Goal: Information Seeking & Learning: Learn about a topic

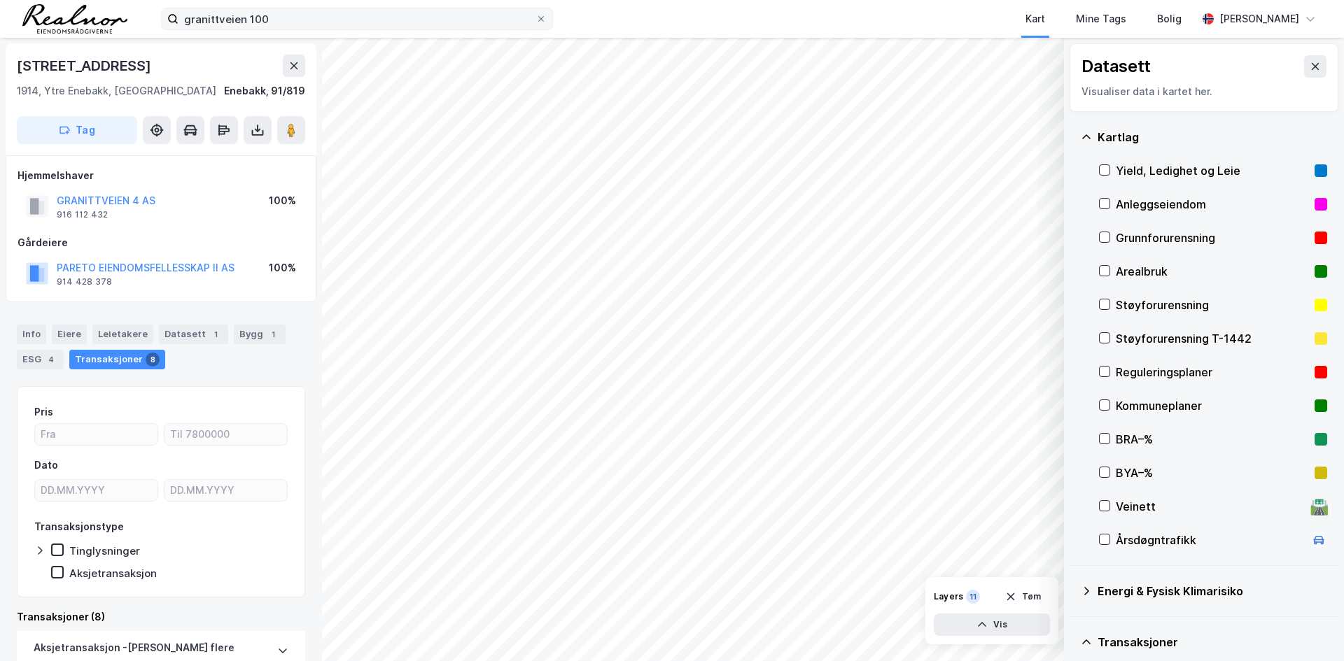
scroll to position [534, 0]
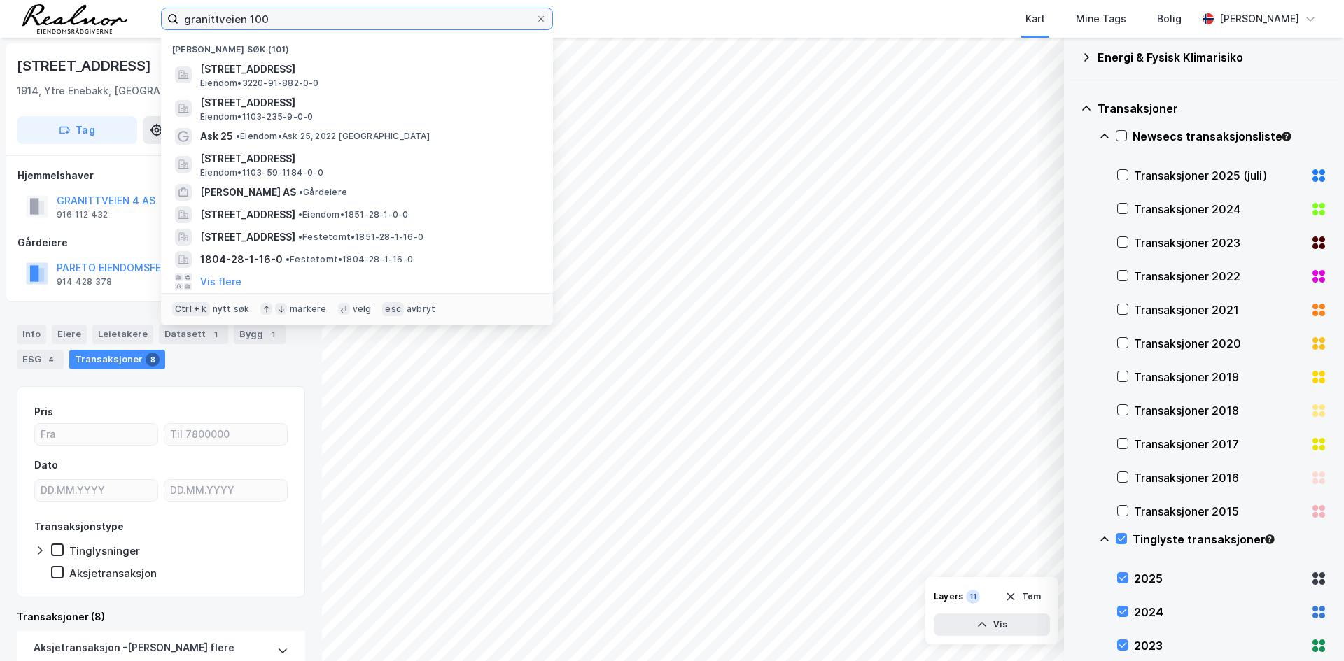
drag, startPoint x: 278, startPoint y: 18, endPoint x: 64, endPoint y: 15, distance: 213.5
click at [64, 15] on div "granittveien 100 Nylige søk (101) Granittveien 100, 1914, YTRE ENEBAKK, ENEBAKK…" at bounding box center [672, 19] width 1344 height 38
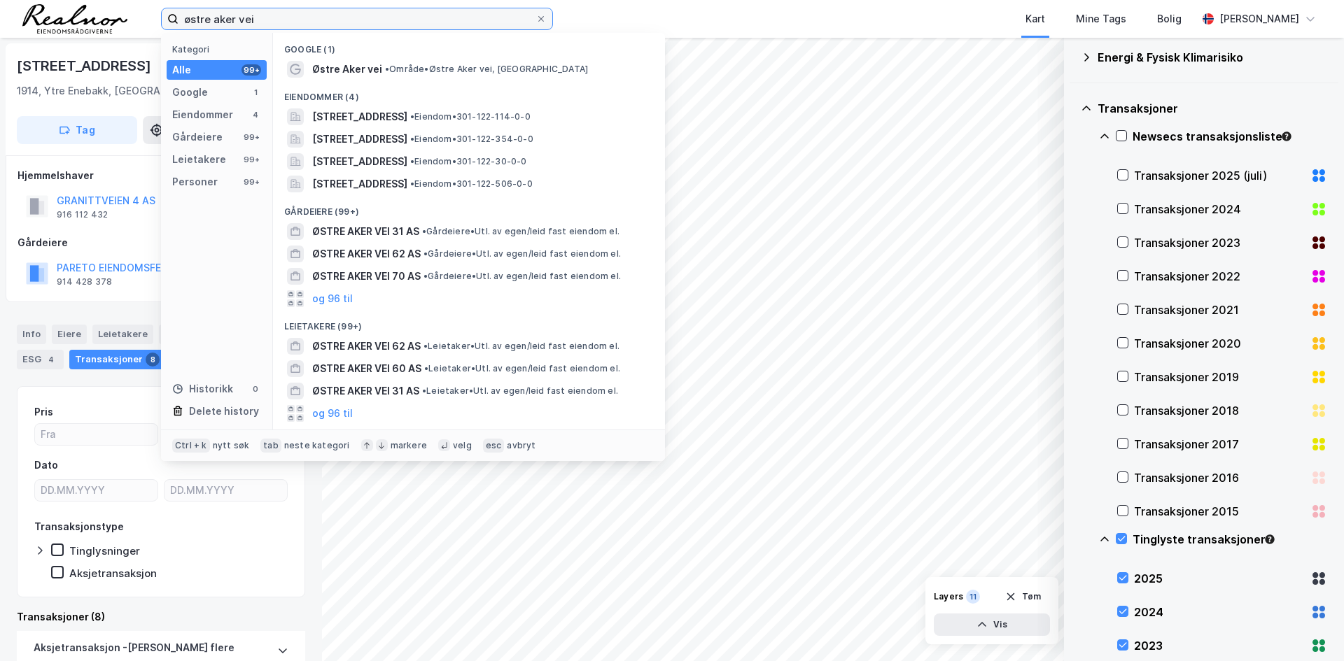
drag, startPoint x: 307, startPoint y: 26, endPoint x: 149, endPoint y: 23, distance: 158.2
click at [155, 20] on div "østre aker vei Kategori Alle 99+ Google 1 Eiendommer 4 Gårdeiere 99+ Leietakere…" at bounding box center [672, 19] width 1344 height 38
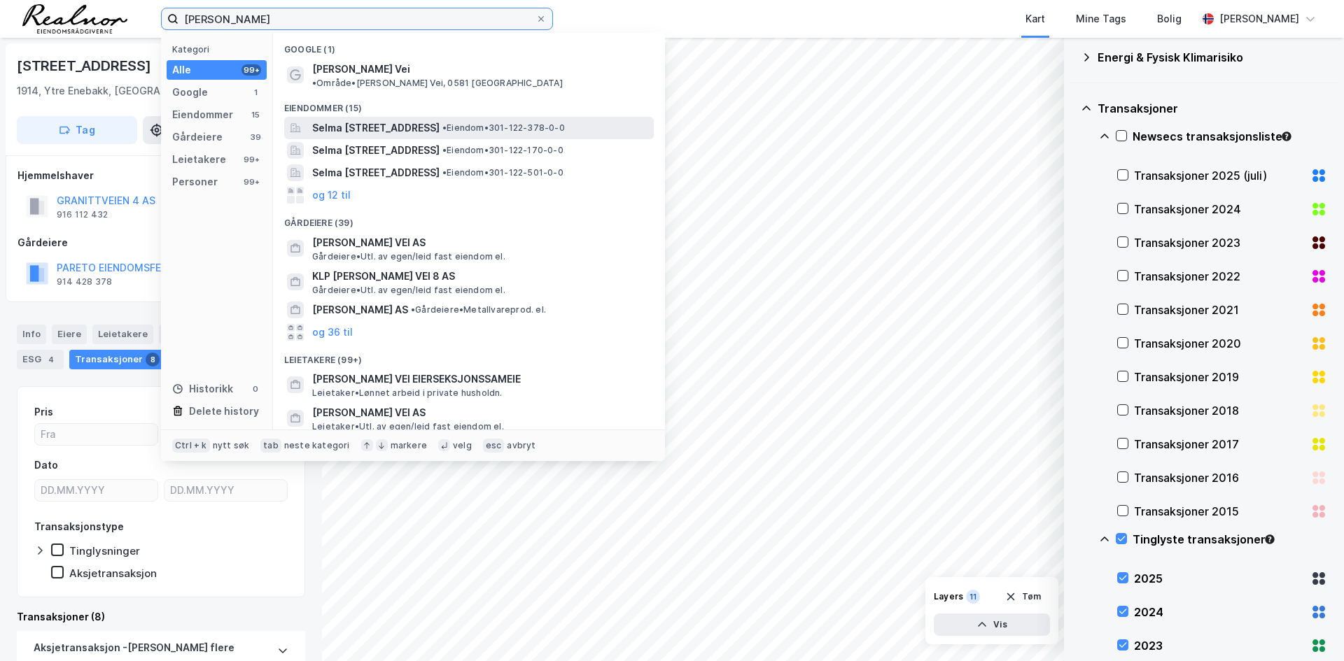
type input "[PERSON_NAME]"
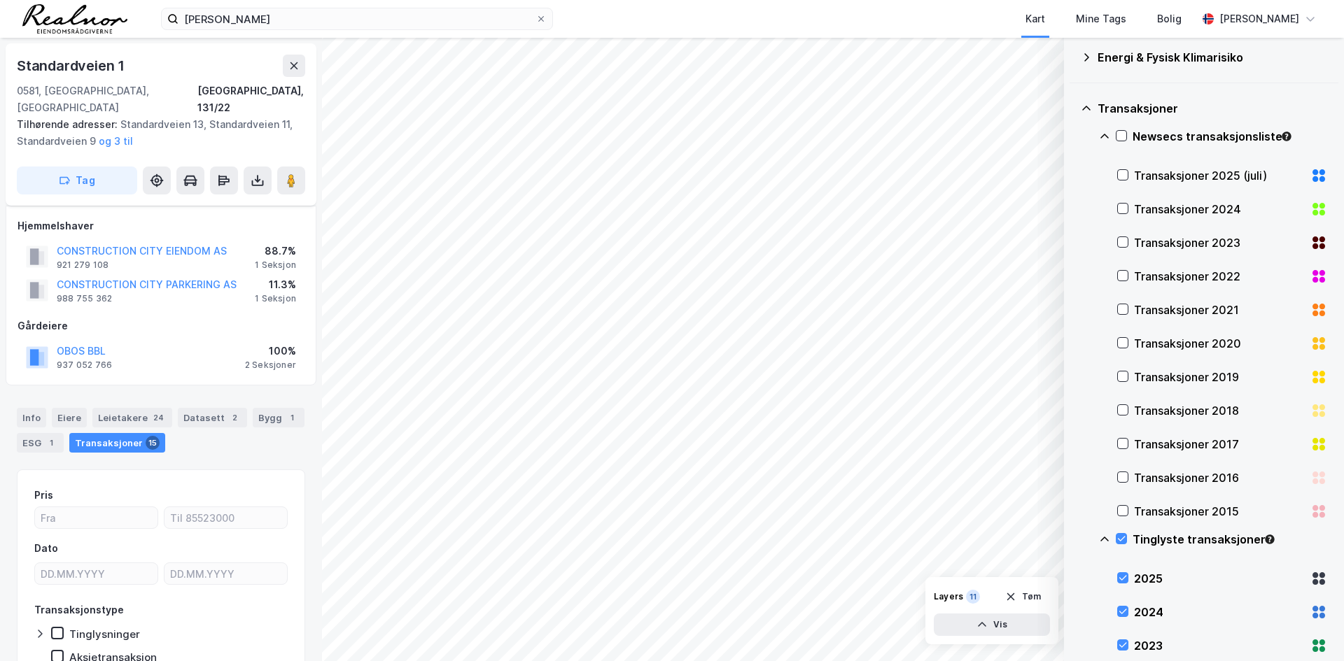
scroll to position [54, 0]
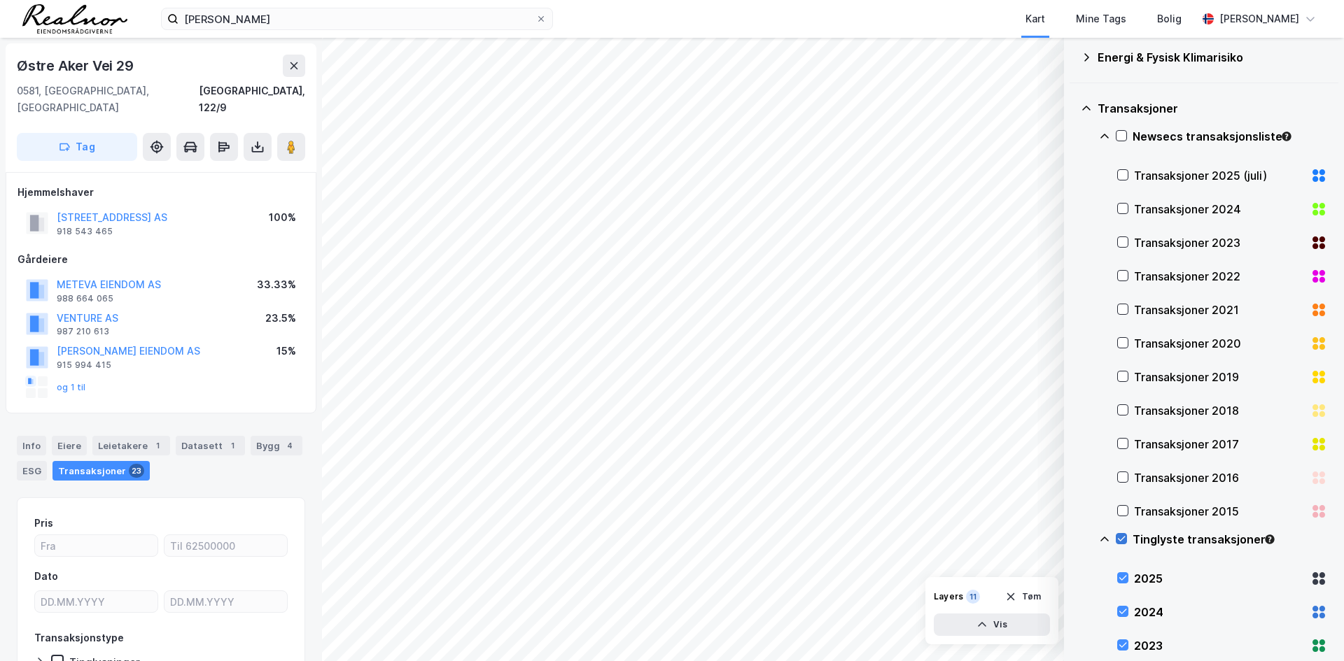
click at [1124, 535] on icon at bounding box center [1121, 539] width 10 height 10
click at [1120, 171] on icon at bounding box center [1123, 175] width 10 height 10
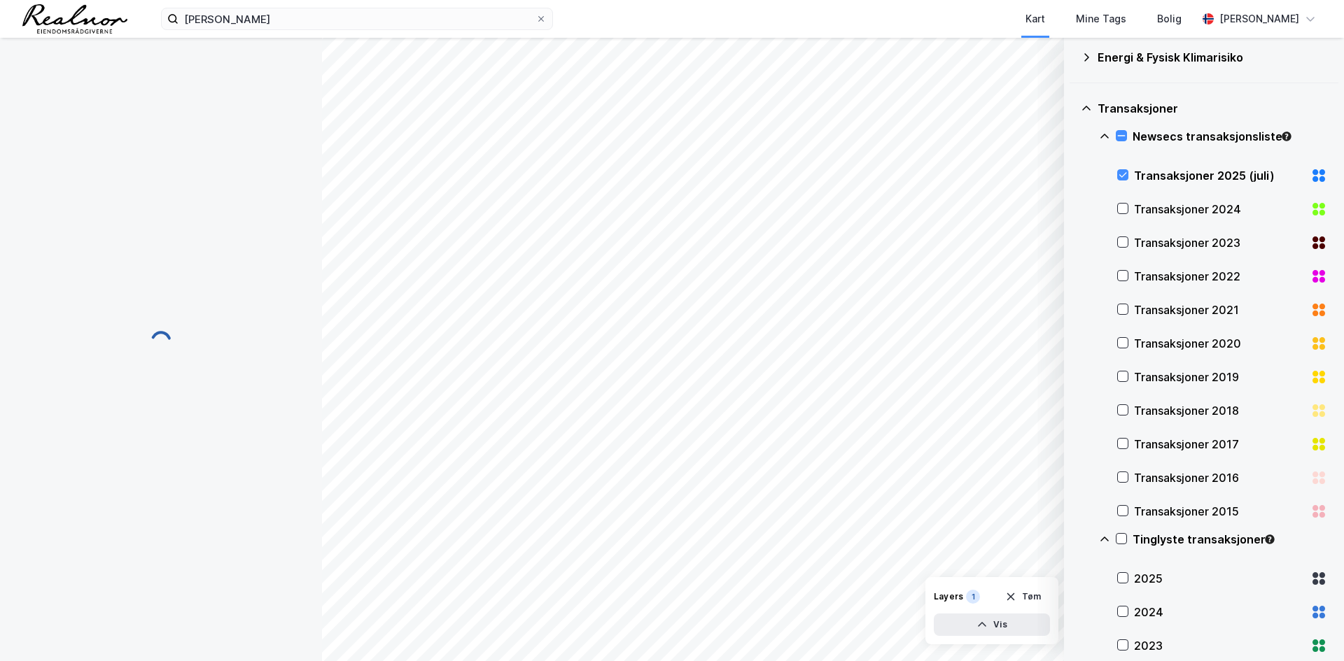
scroll to position [1, 0]
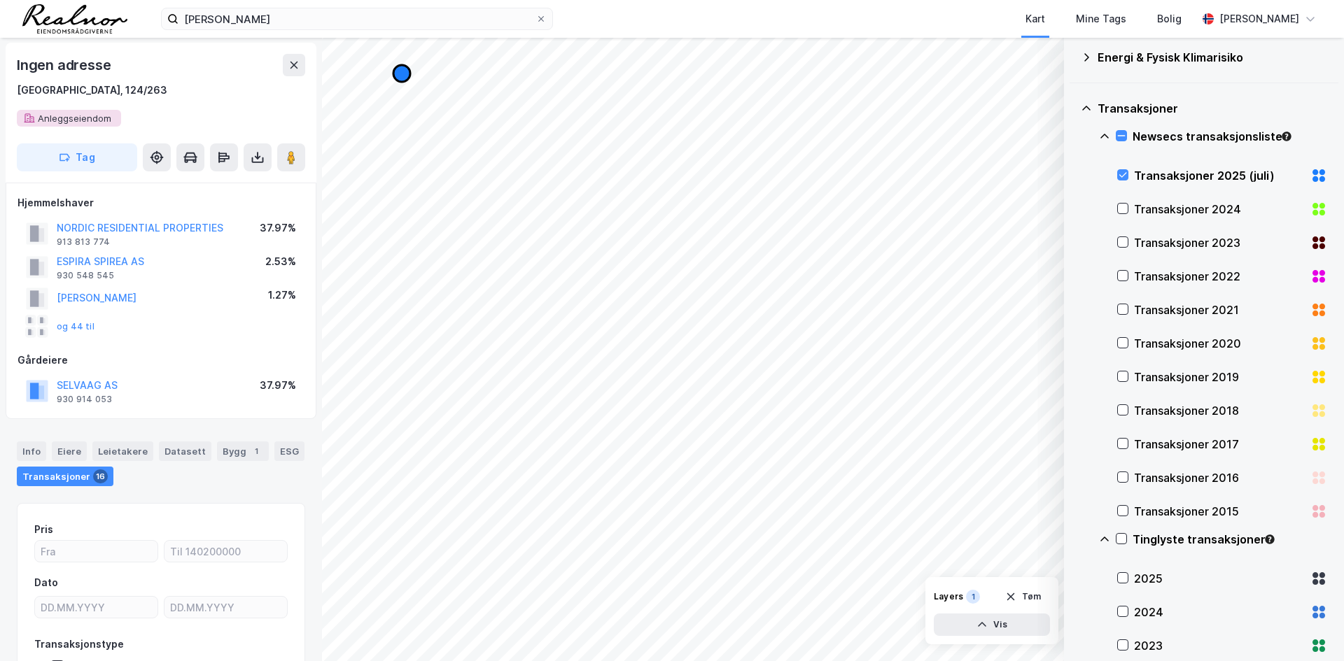
click at [401, 75] on icon "Map marker" at bounding box center [401, 73] width 17 height 17
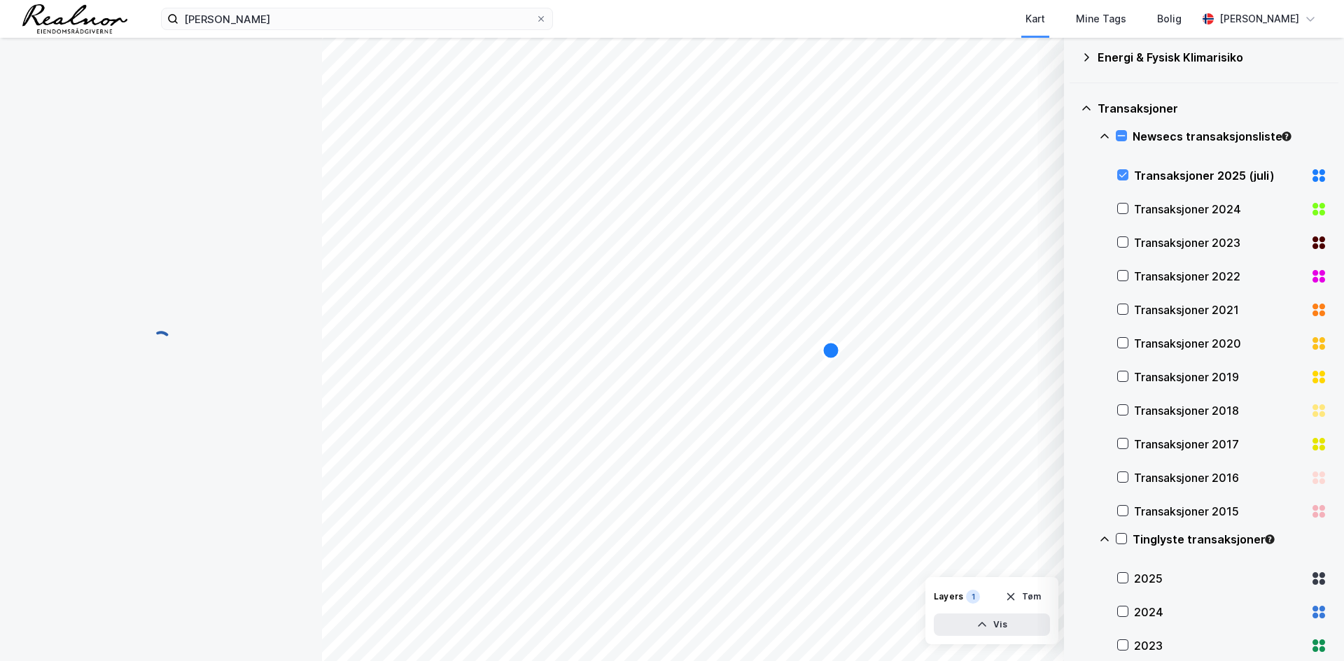
scroll to position [0, 0]
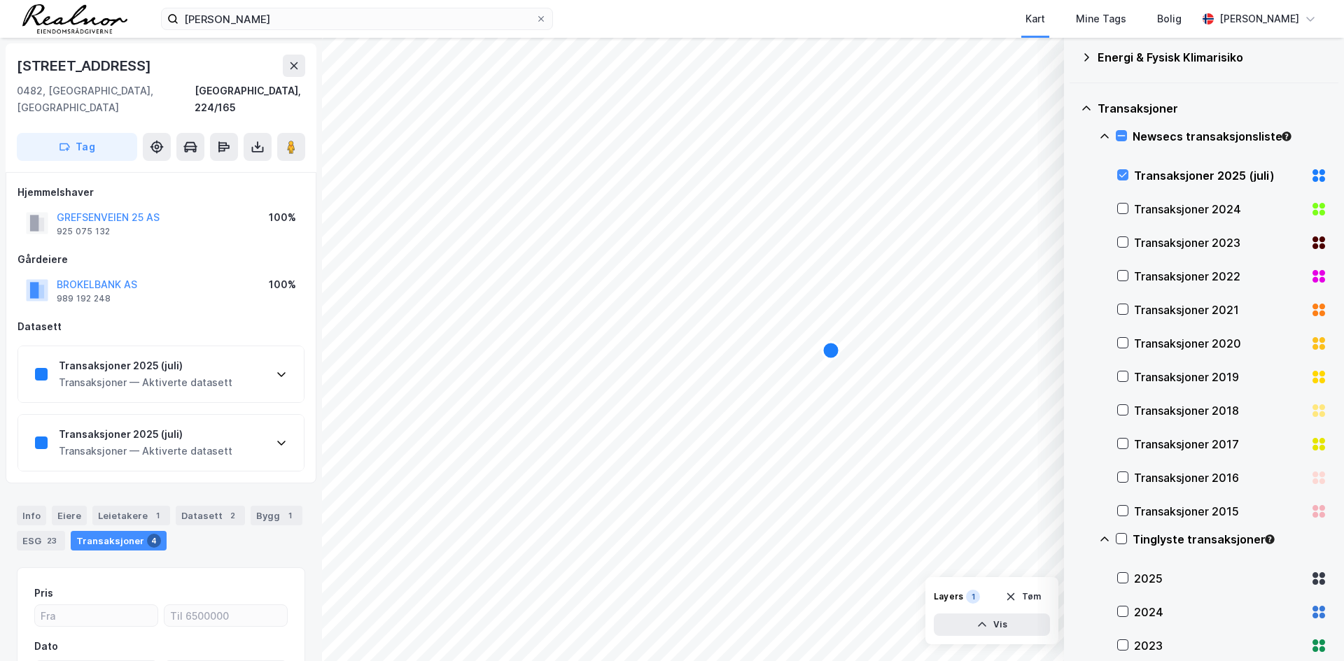
scroll to position [1, 0]
click at [829, 353] on icon "Map marker" at bounding box center [830, 350] width 17 height 17
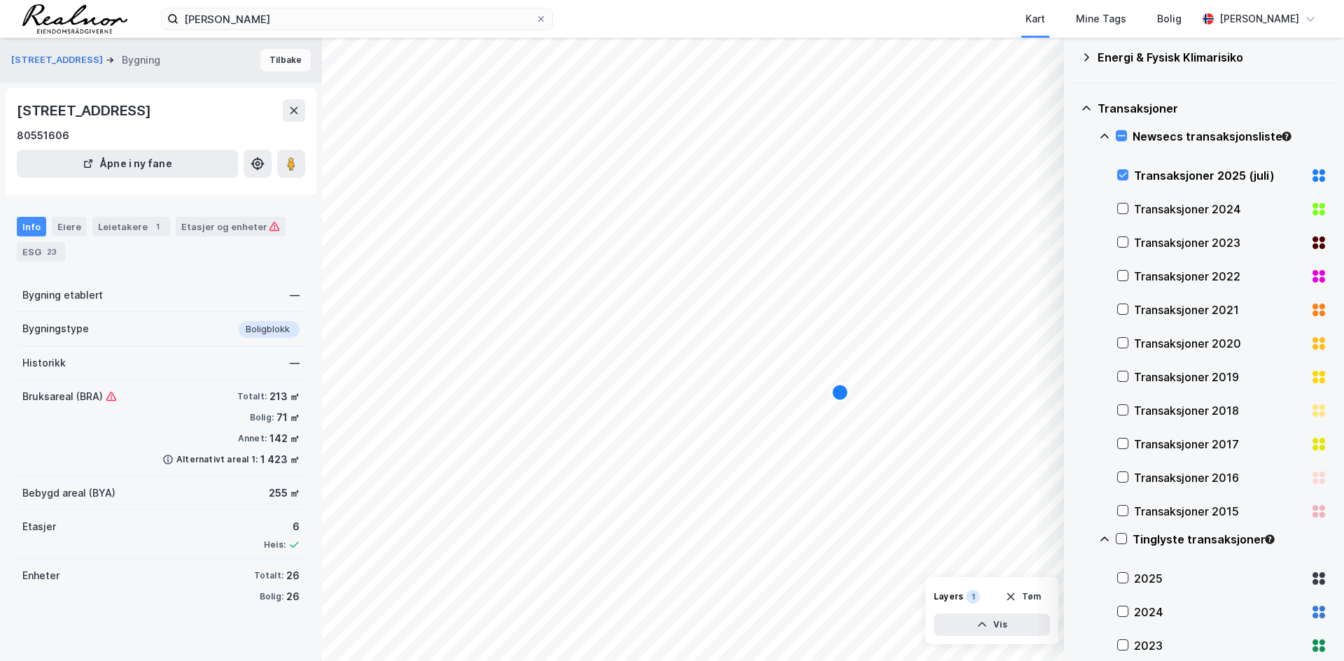
click at [286, 63] on button "Tilbake" at bounding box center [285, 60] width 50 height 22
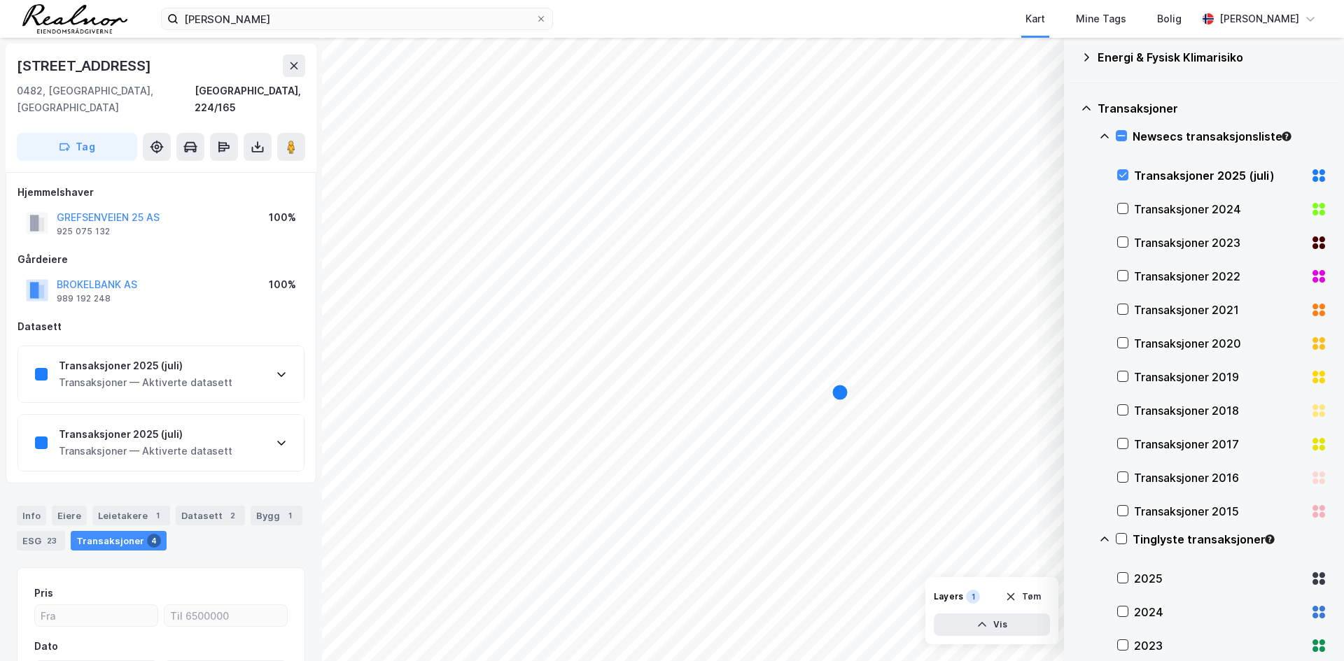
scroll to position [1, 0]
click at [304, 62] on button at bounding box center [294, 65] width 22 height 22
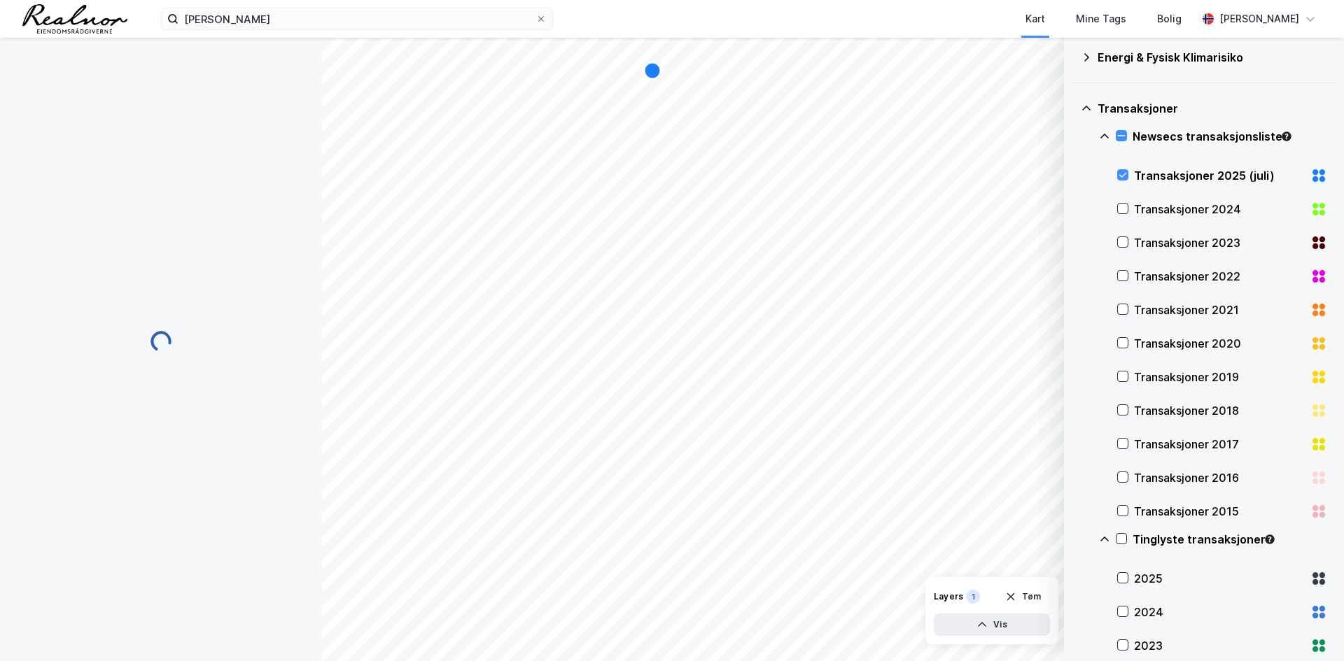
scroll to position [1, 0]
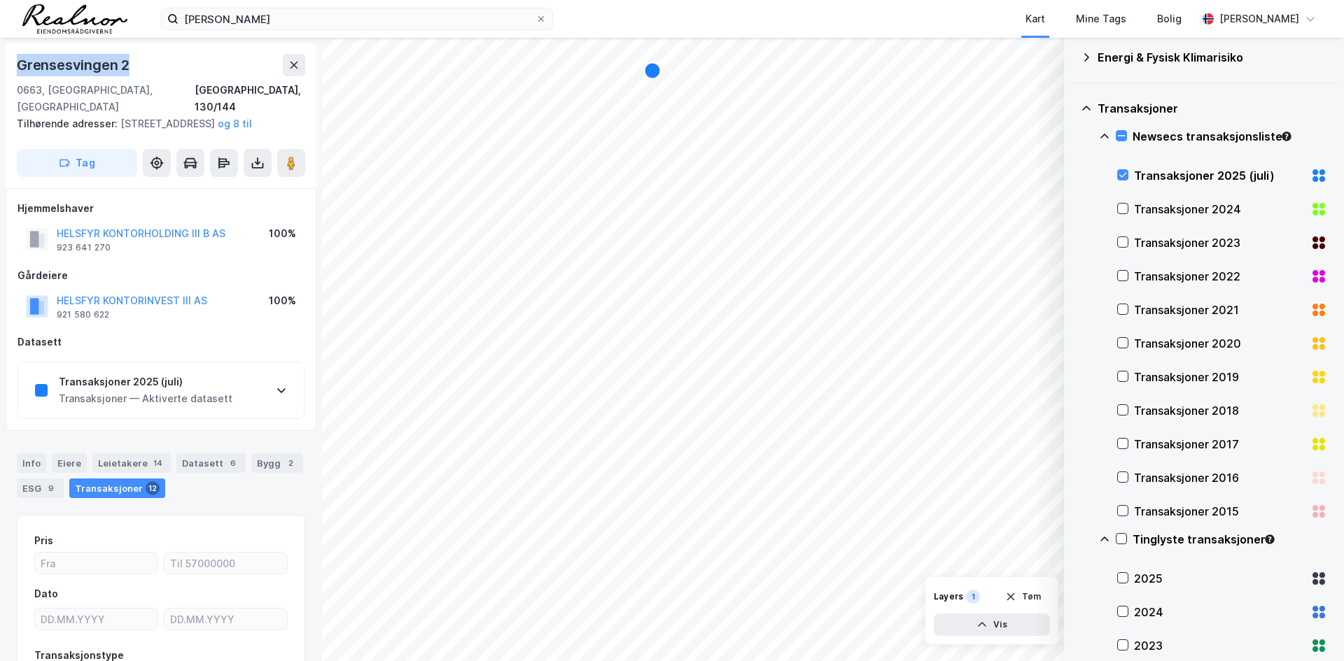
drag, startPoint x: 132, startPoint y: 64, endPoint x: 17, endPoint y: 57, distance: 115.7
click at [17, 57] on div "Grensesvingen 2" at bounding box center [161, 65] width 288 height 22
copy div "Grensesvingen 2"
click at [1125, 175] on icon at bounding box center [1123, 175] width 10 height 10
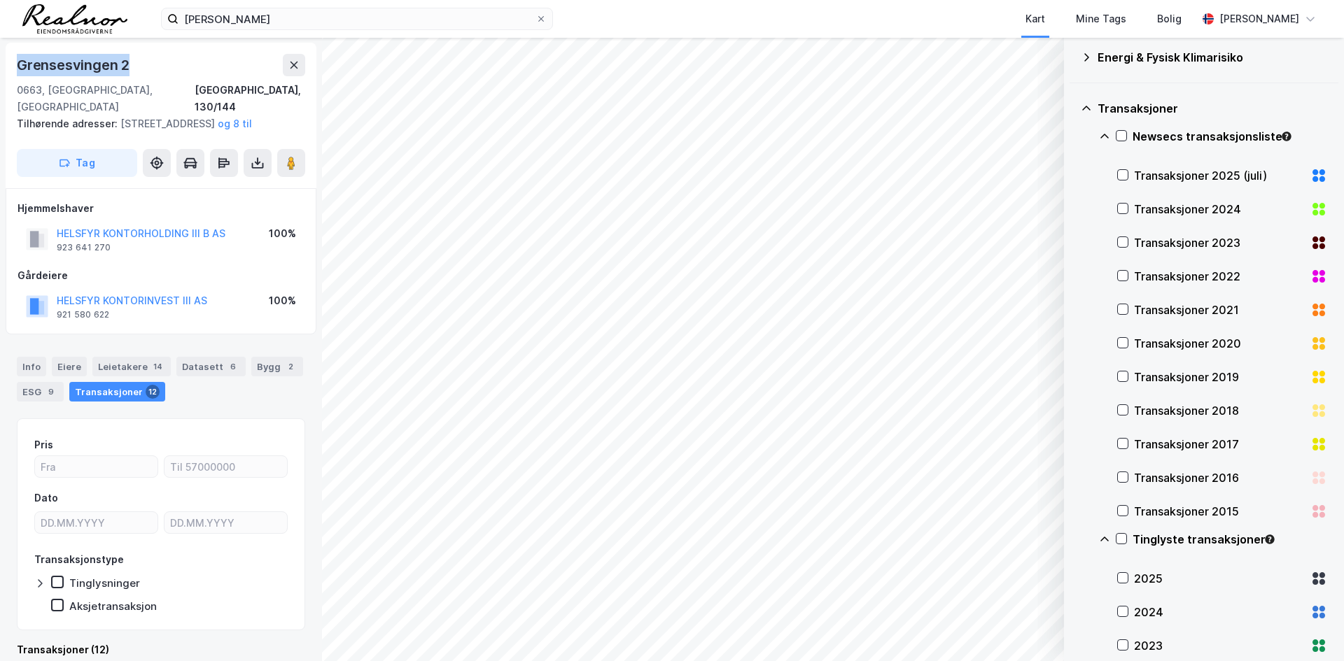
scroll to position [0, 0]
click at [1124, 207] on icon at bounding box center [1123, 209] width 10 height 10
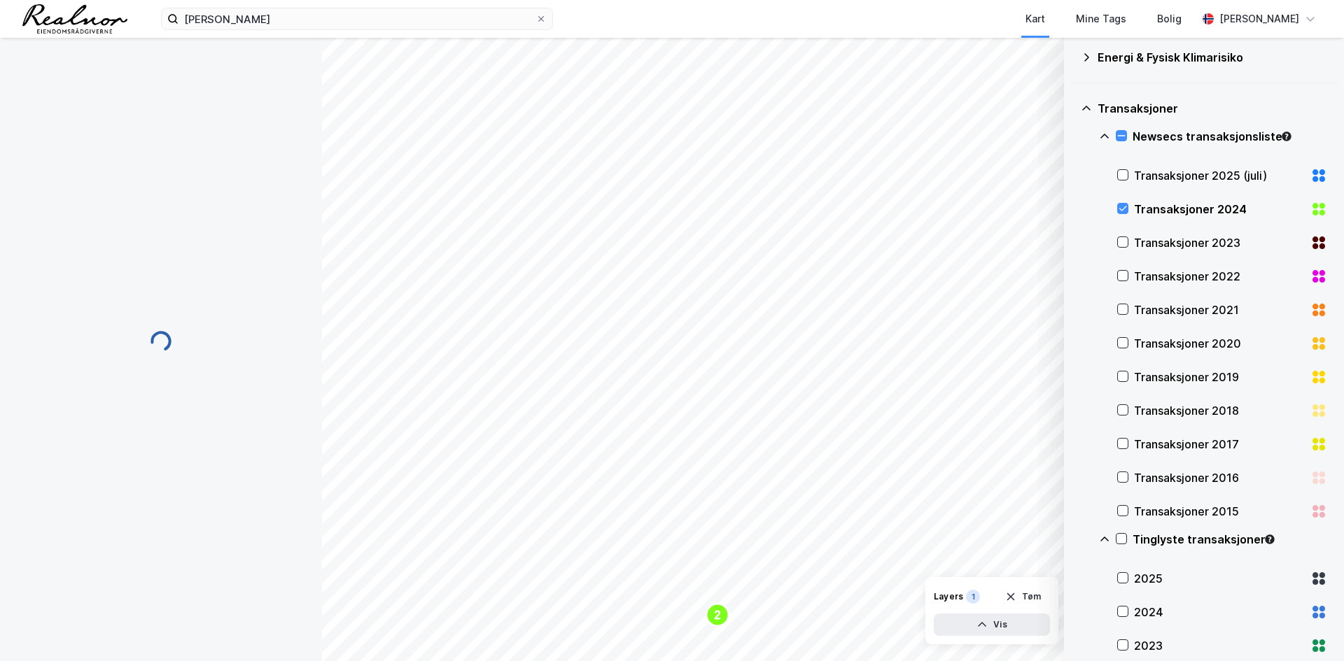
scroll to position [1, 0]
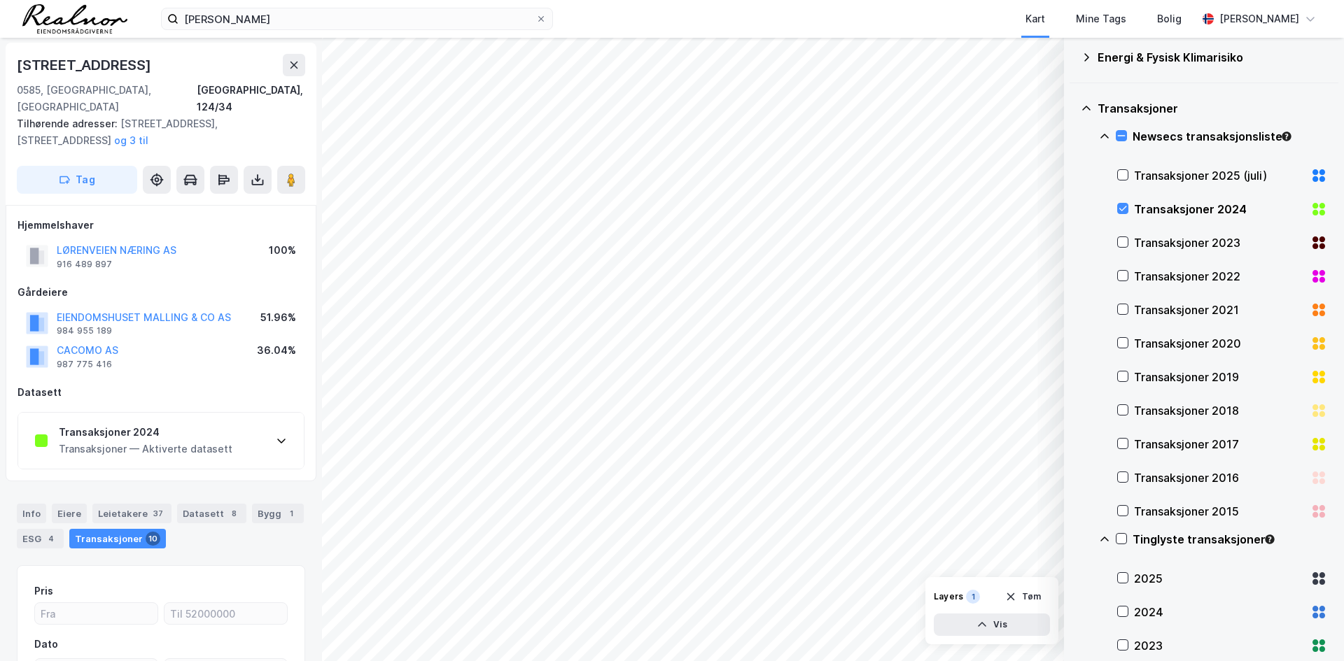
click at [34, 64] on div "[STREET_ADDRESS]" at bounding box center [85, 65] width 137 height 22
drag, startPoint x: 34, startPoint y: 64, endPoint x: 130, endPoint y: 71, distance: 96.9
click at [130, 71] on div "[STREET_ADDRESS]" at bounding box center [161, 65] width 288 height 22
copy div "[STREET_ADDRESS]"
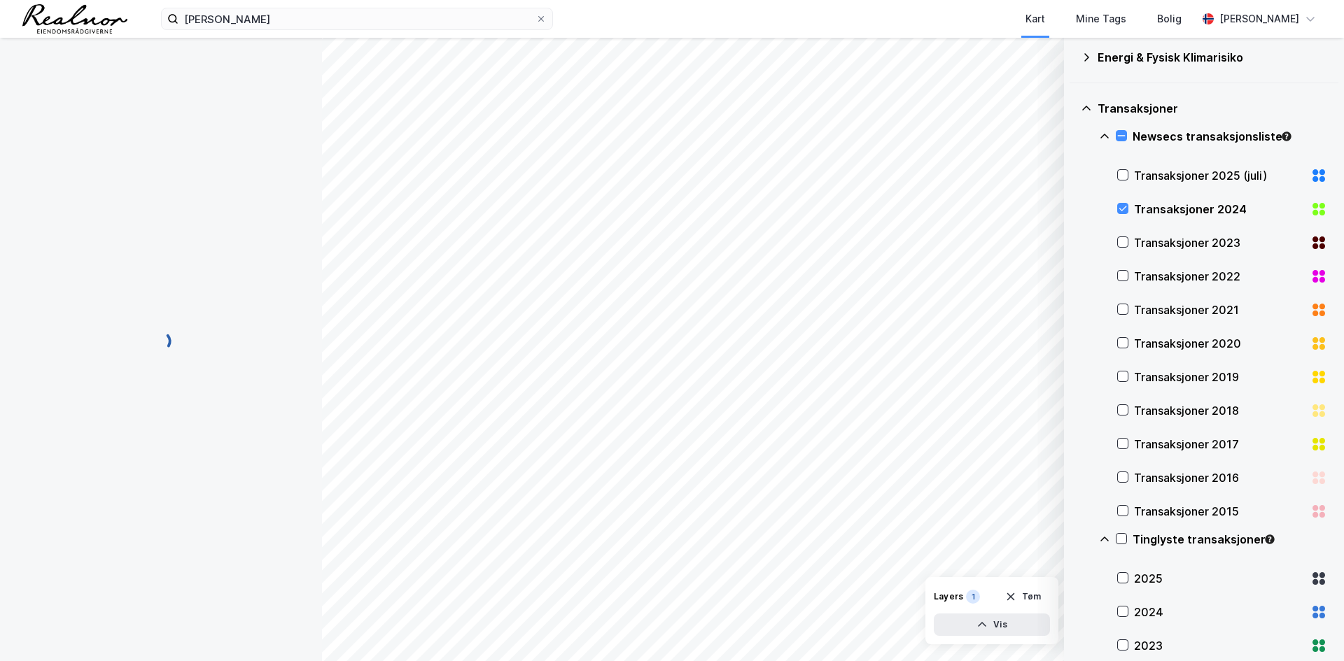
scroll to position [1, 0]
